Goal: Register for event/course

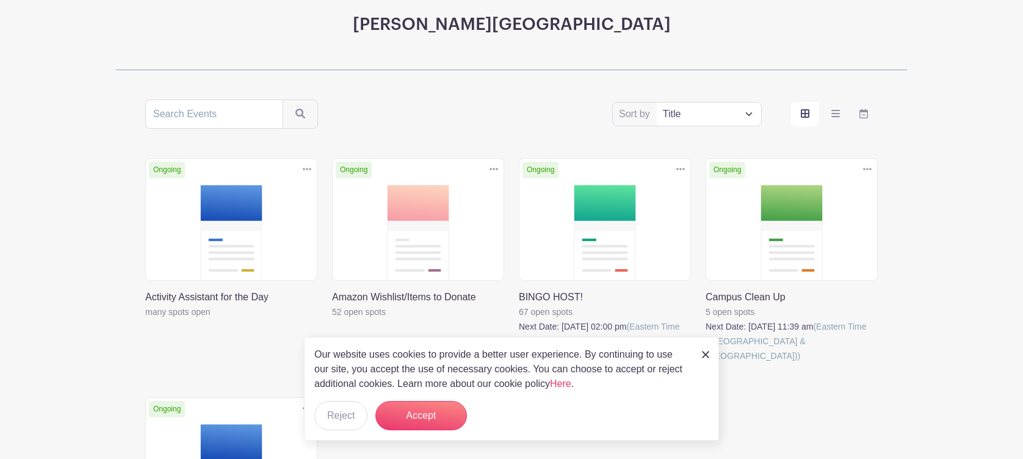
scroll to position [162, 0]
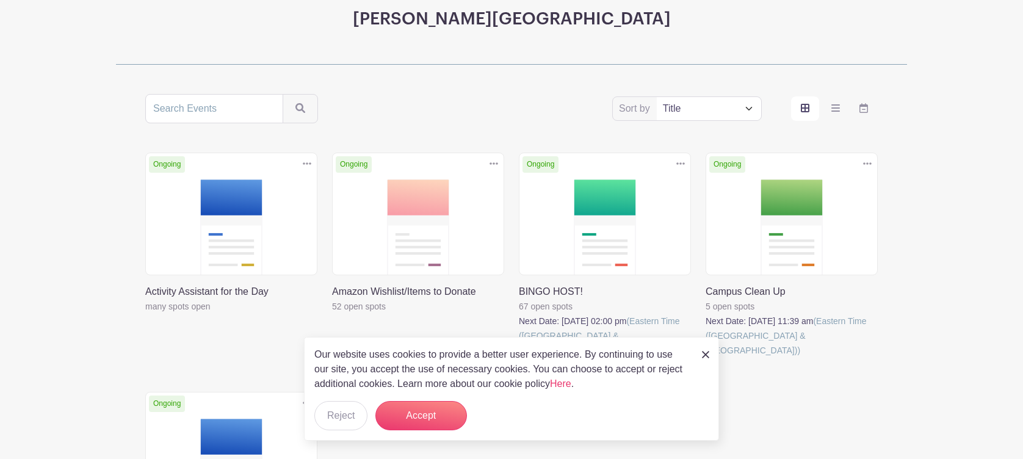
click at [708, 350] on link at bounding box center [705, 354] width 7 height 15
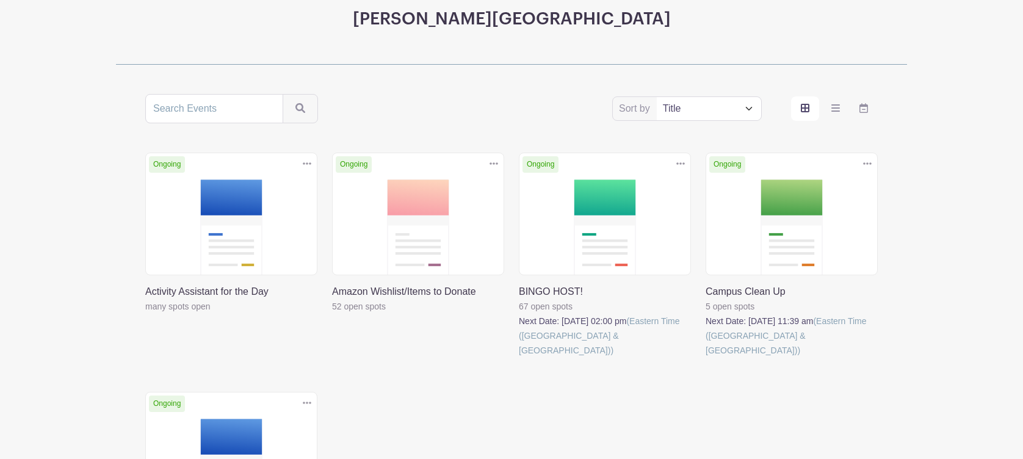
click at [145, 314] on link at bounding box center [145, 314] width 0 height 0
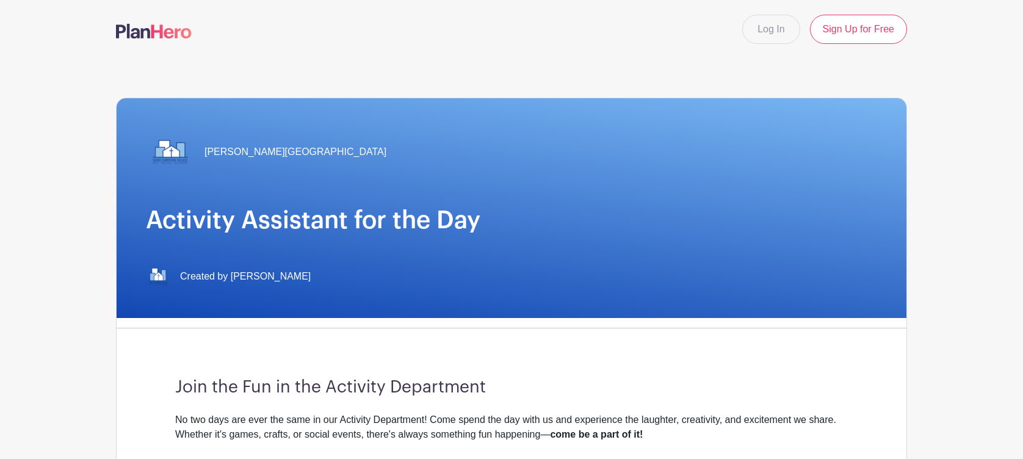
scroll to position [244, 0]
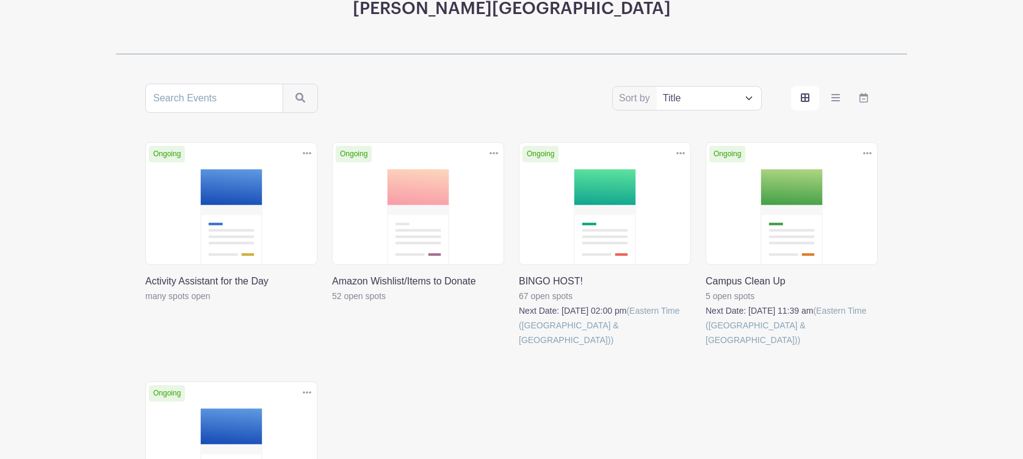
scroll to position [162, 0]
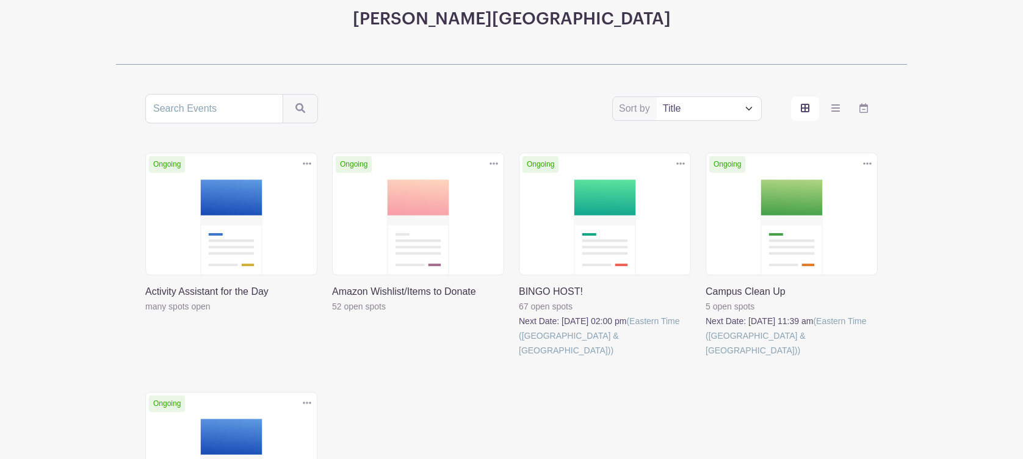
click at [519, 358] on link at bounding box center [519, 358] width 0 height 0
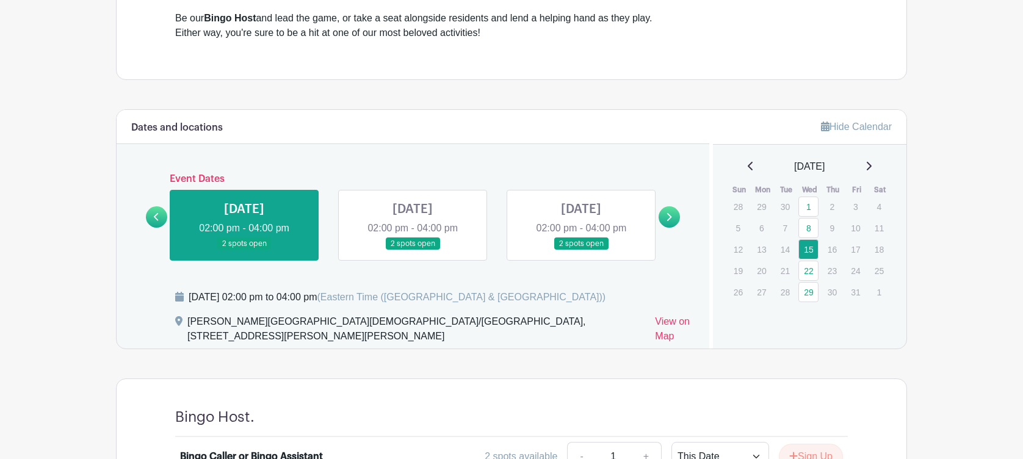
scroll to position [406, 0]
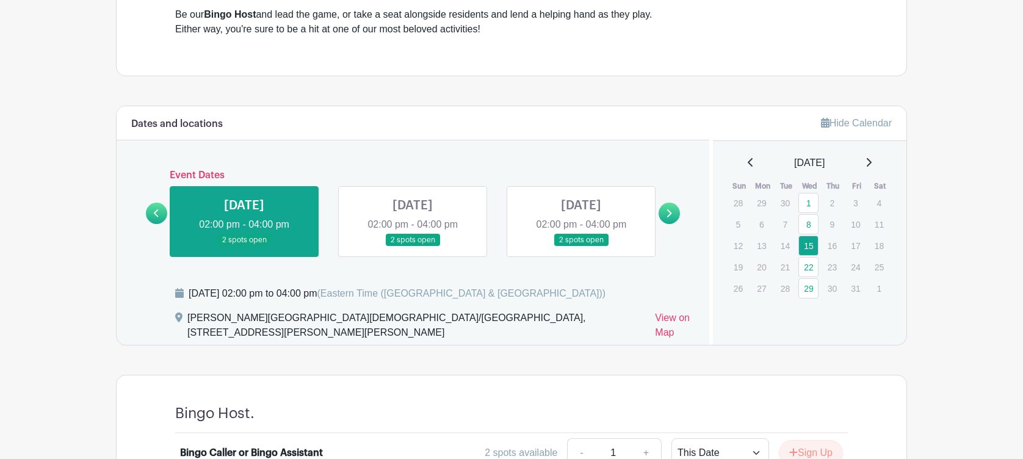
click at [672, 213] on link at bounding box center [668, 213] width 21 height 21
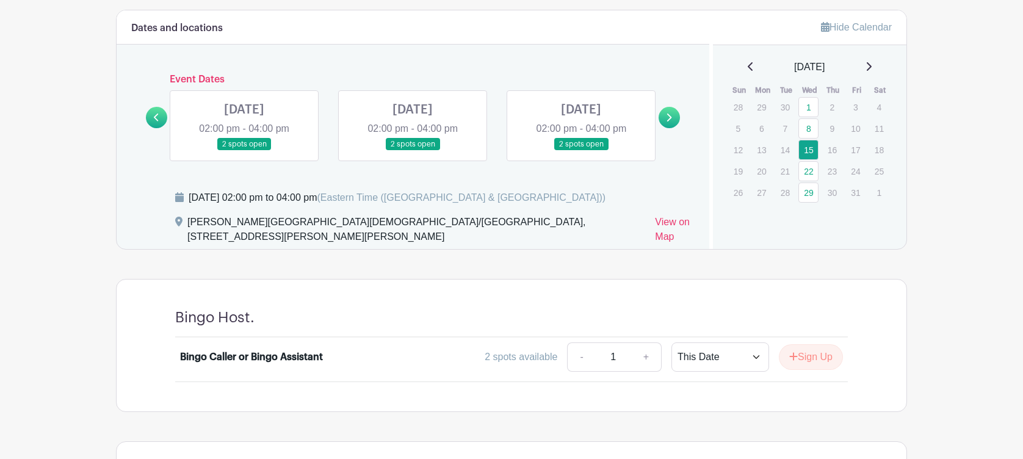
scroll to position [488, 0]
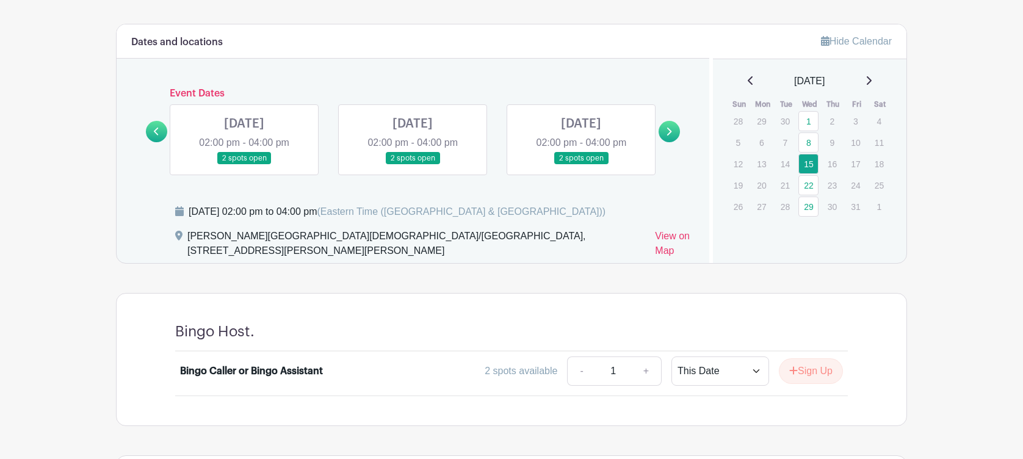
click at [165, 128] on link at bounding box center [156, 131] width 21 height 21
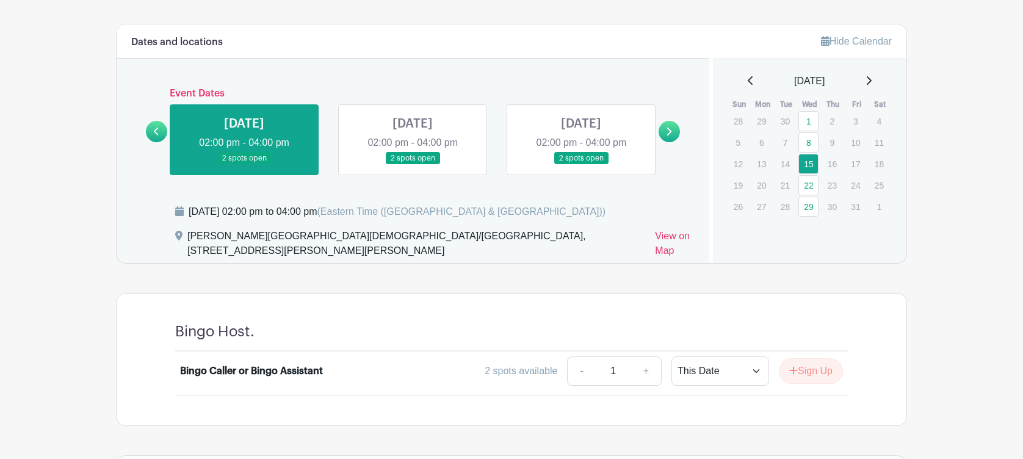
click at [581, 165] on link at bounding box center [581, 165] width 0 height 0
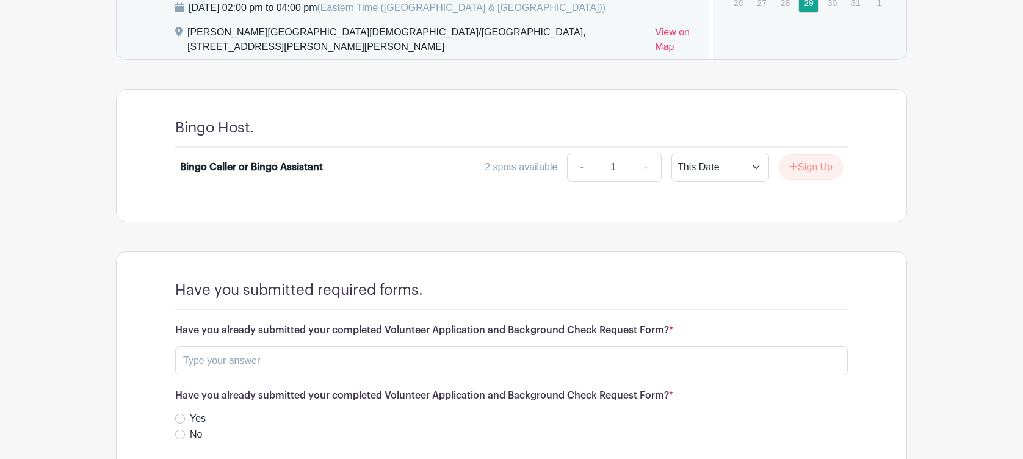
scroll to position [631, 0]
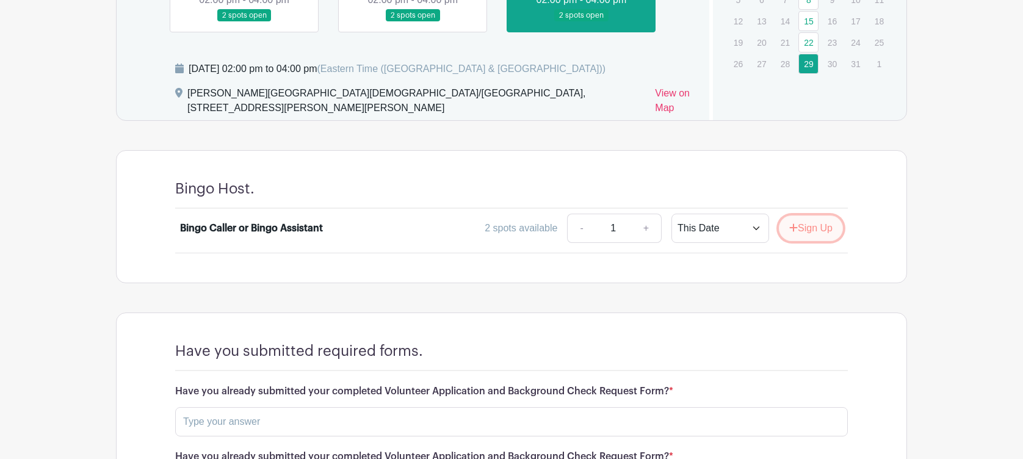
click at [807, 228] on button "Sign Up" at bounding box center [811, 228] width 64 height 26
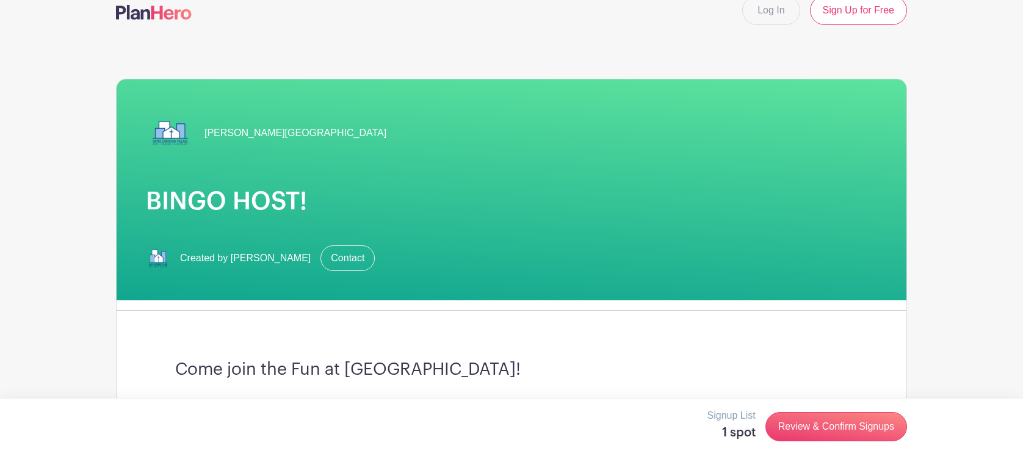
scroll to position [0, 0]
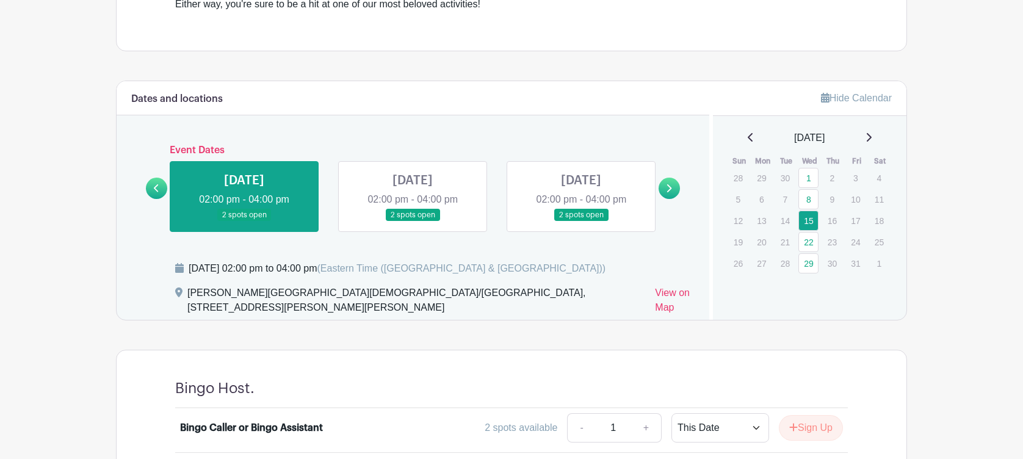
scroll to position [488, 0]
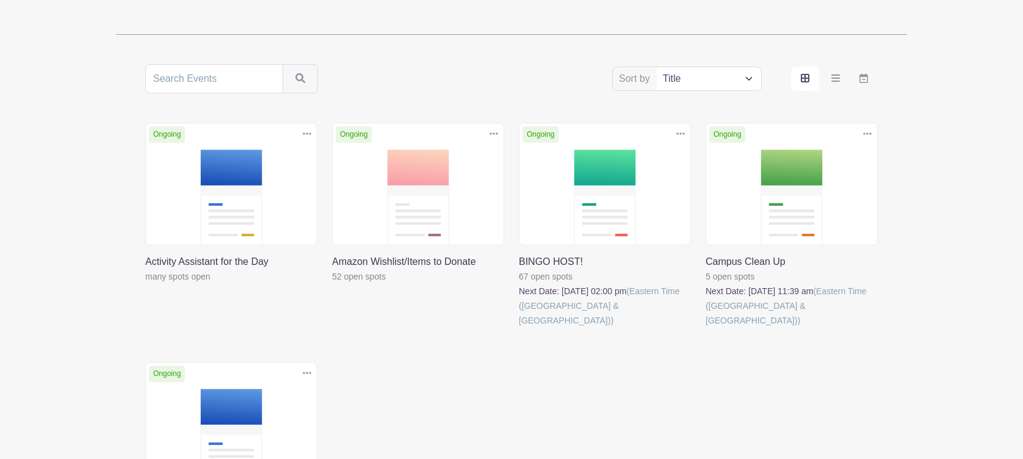
scroll to position [162, 0]
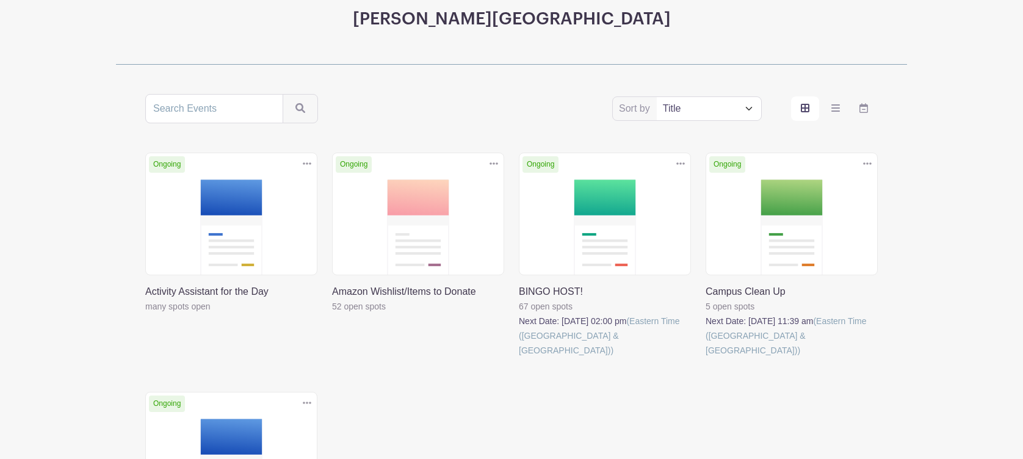
click at [705, 358] on link at bounding box center [705, 358] width 0 height 0
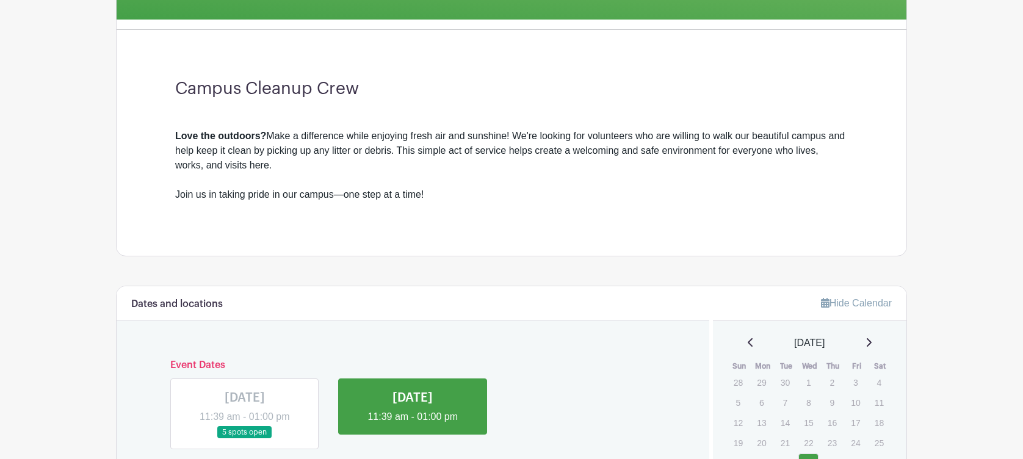
scroll to position [231, 0]
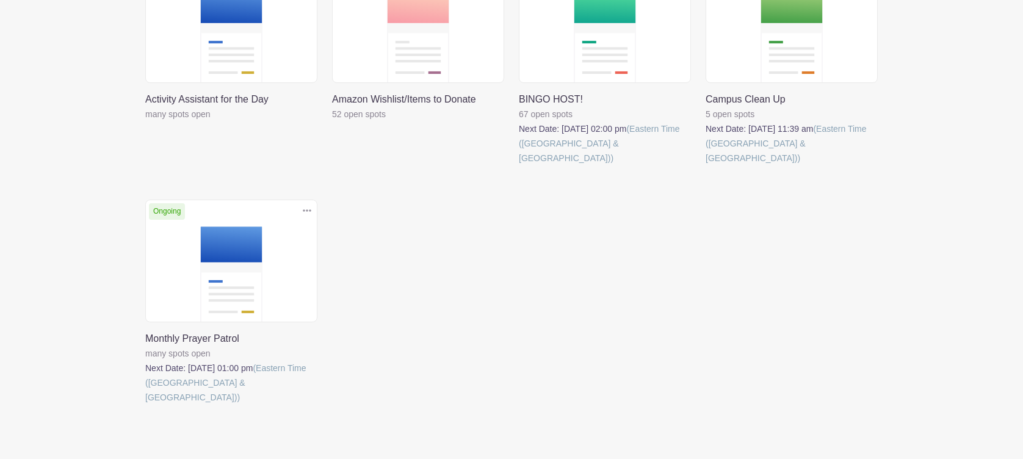
scroll to position [380, 0]
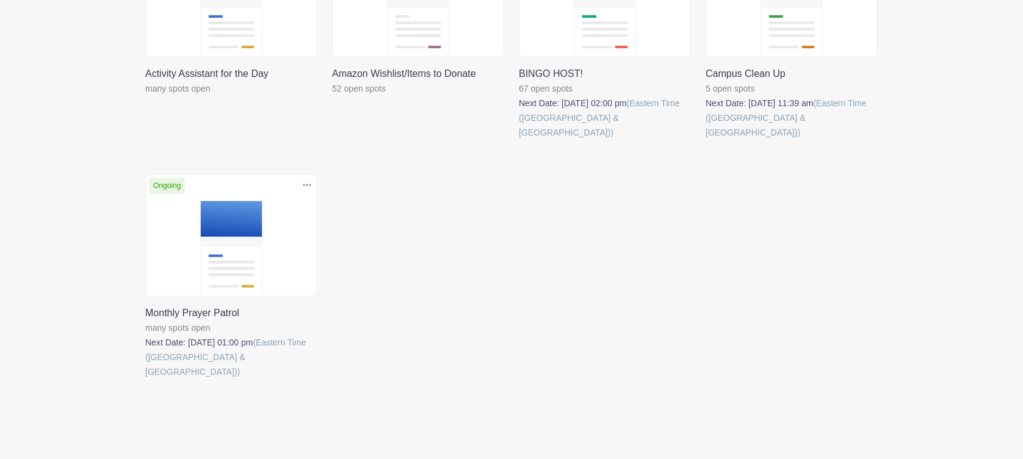
click at [145, 379] on link at bounding box center [145, 379] width 0 height 0
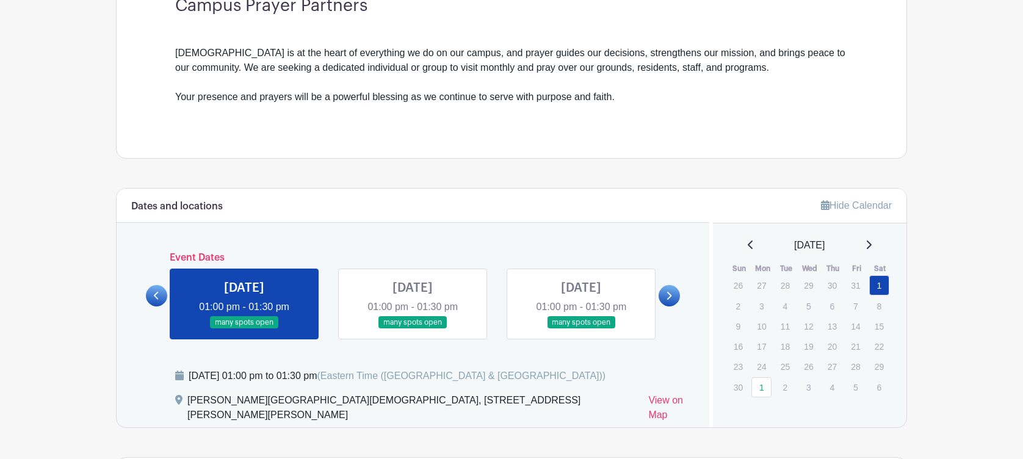
scroll to position [406, 0]
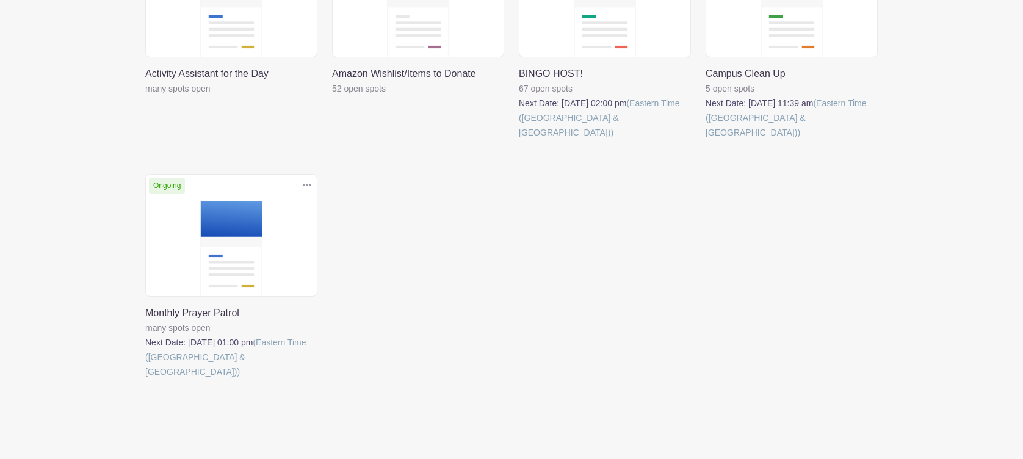
scroll to position [217, 0]
